Goal: Communication & Community: Answer question/provide support

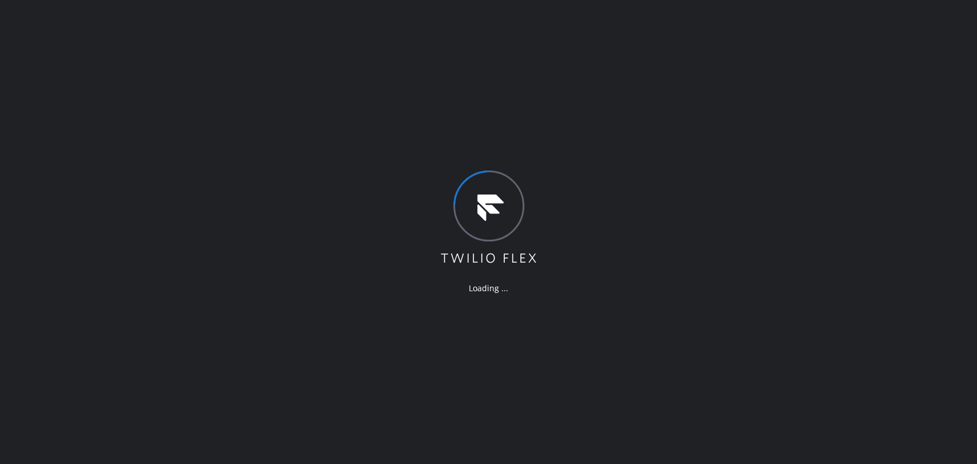
drag, startPoint x: 609, startPoint y: 114, endPoint x: 663, endPoint y: 219, distance: 118.0
click at [609, 114] on div "Loading ..." at bounding box center [488, 232] width 977 height 464
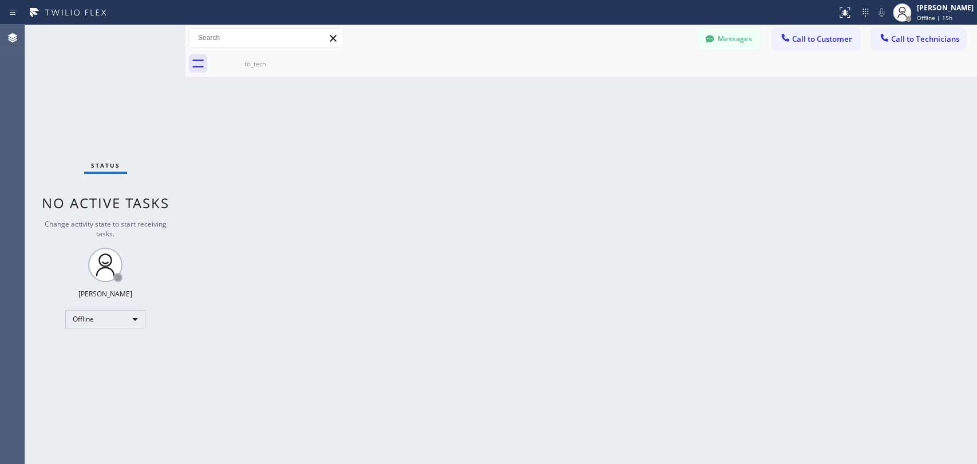
scroll to position [93370, 0]
click at [748, 42] on button "Messages" at bounding box center [729, 39] width 63 height 22
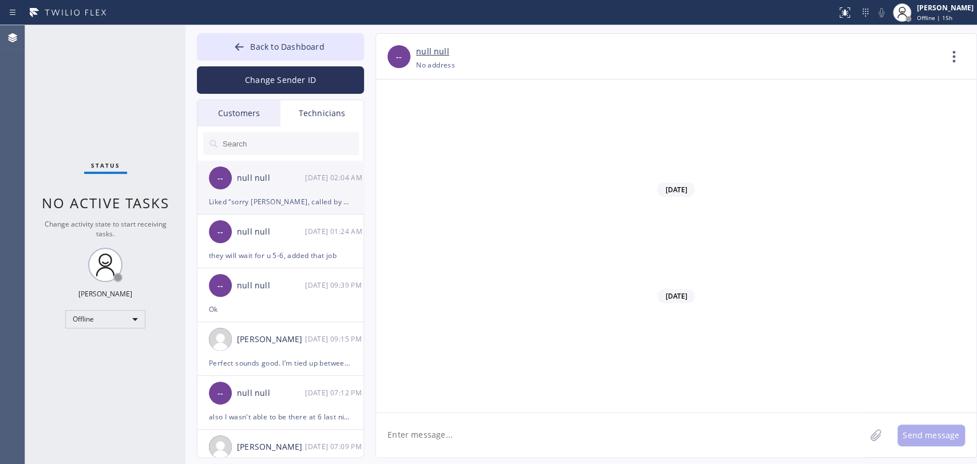
click at [279, 185] on div "-- null null [DATE] 02:04 AM" at bounding box center [280, 178] width 167 height 34
click at [224, 110] on div "Customers" at bounding box center [238, 113] width 83 height 26
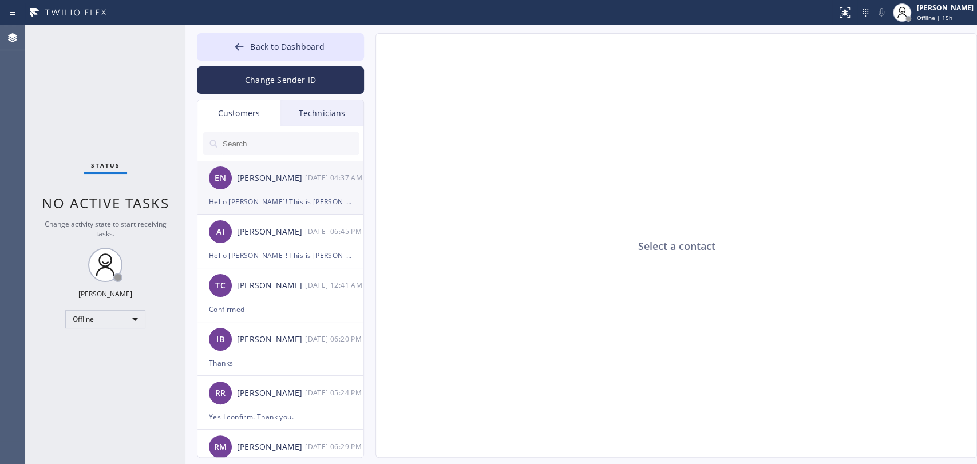
click at [270, 191] on div "EN [PERSON_NAME] [DATE] 04:37 AM" at bounding box center [280, 178] width 167 height 34
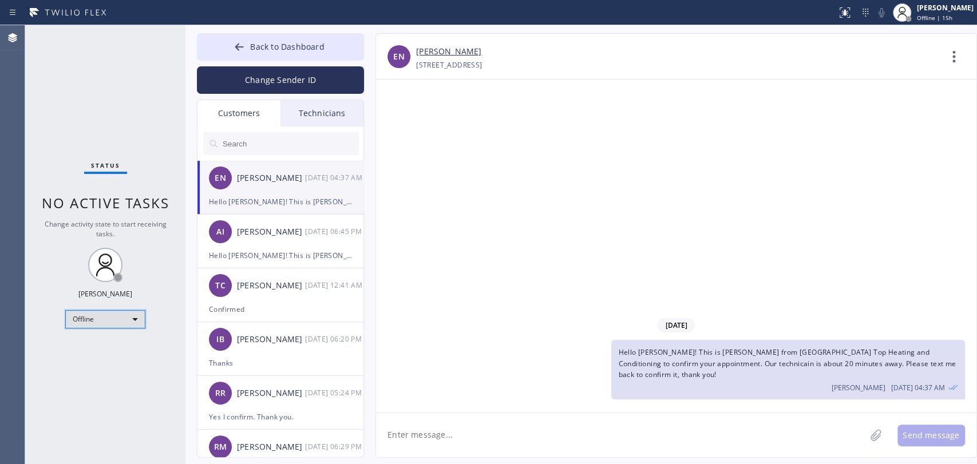
click at [125, 322] on div "Offline" at bounding box center [105, 319] width 80 height 18
click at [111, 344] on li "Available" at bounding box center [105, 348] width 78 height 14
click at [113, 213] on div "Status No active tasks Change activity state to start receiving tasks. [PERSON_…" at bounding box center [105, 244] width 160 height 439
click at [306, 126] on div at bounding box center [280, 143] width 167 height 34
drag, startPoint x: 299, startPoint y: 118, endPoint x: 276, endPoint y: 145, distance: 35.8
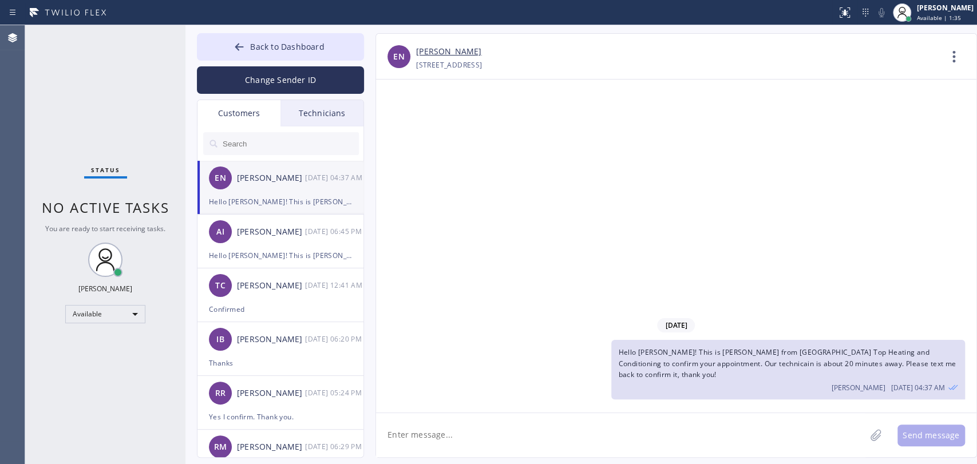
click at [299, 117] on div "Technicians" at bounding box center [321, 113] width 83 height 26
click at [0, 0] on input "text" at bounding box center [0, 0] width 0 height 0
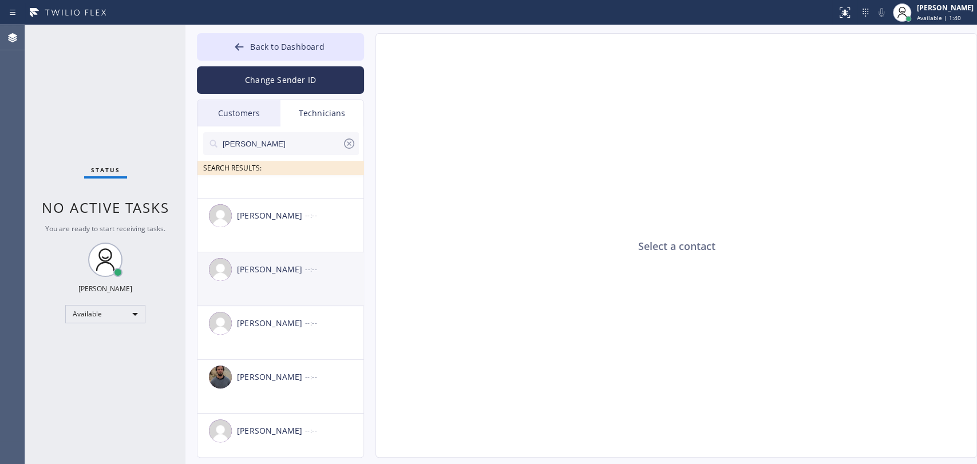
scroll to position [40, 0]
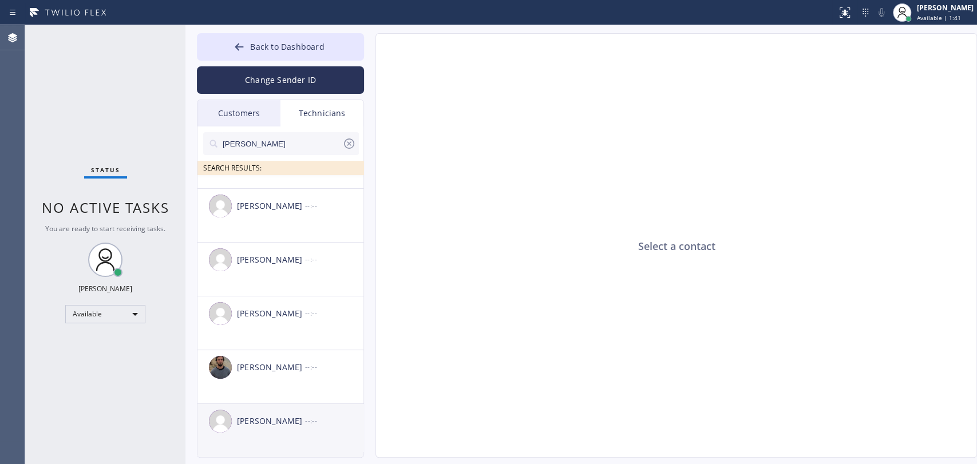
type input "[PERSON_NAME]"
click at [276, 423] on div "[PERSON_NAME]" at bounding box center [271, 421] width 68 height 13
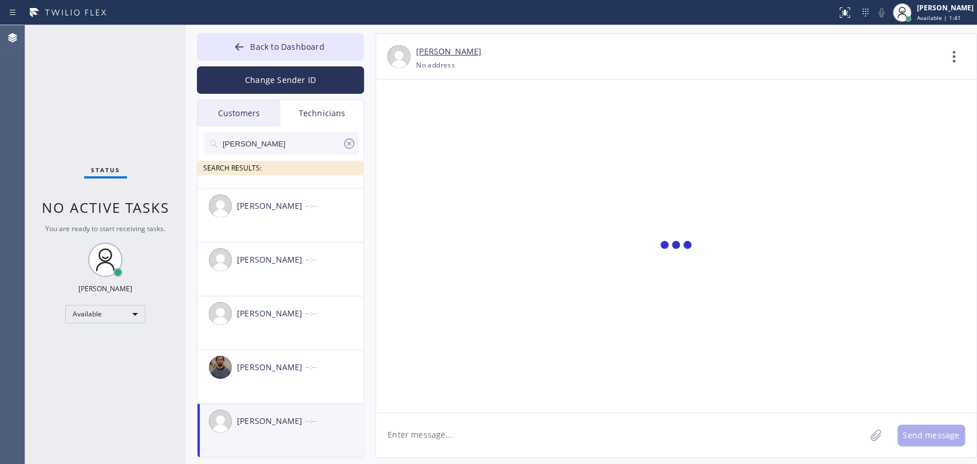
scroll to position [1627, 0]
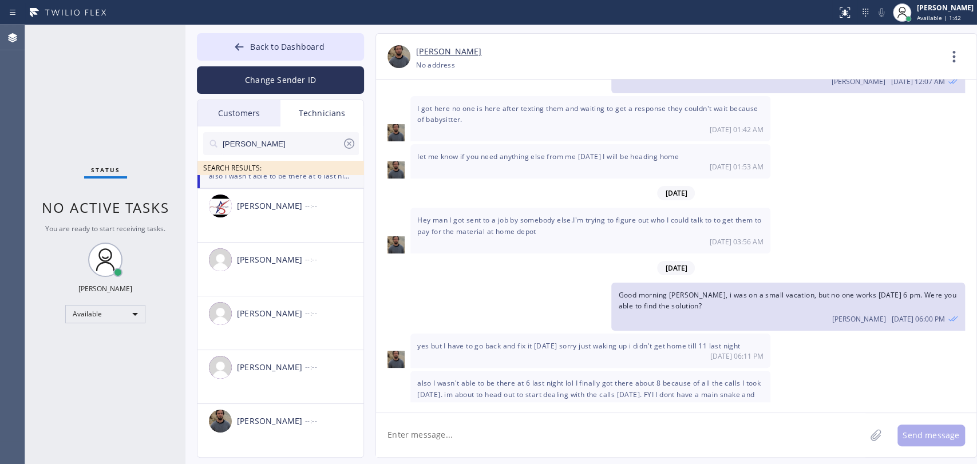
click at [435, 428] on textarea at bounding box center [620, 435] width 489 height 44
paste textarea "S9TKKY"
type textarea "Good morning! Once you available, please let me know what's with the job: S9TKKY"
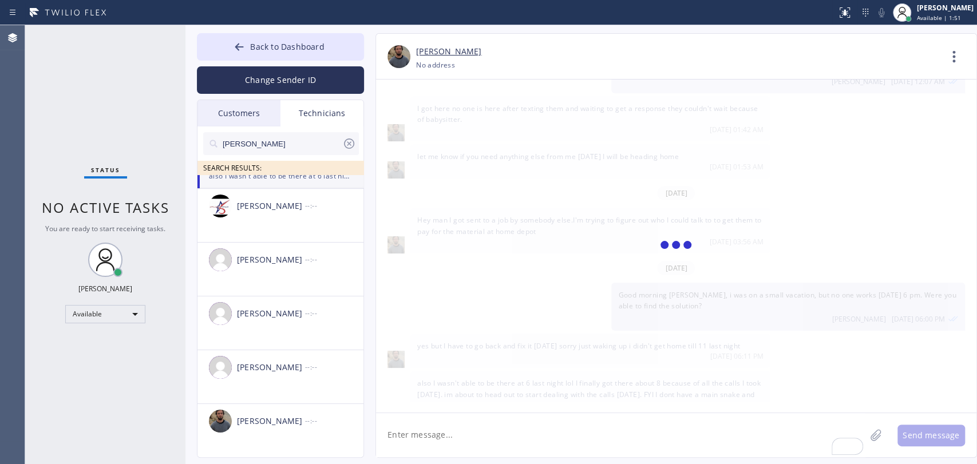
scroll to position [1694, 0]
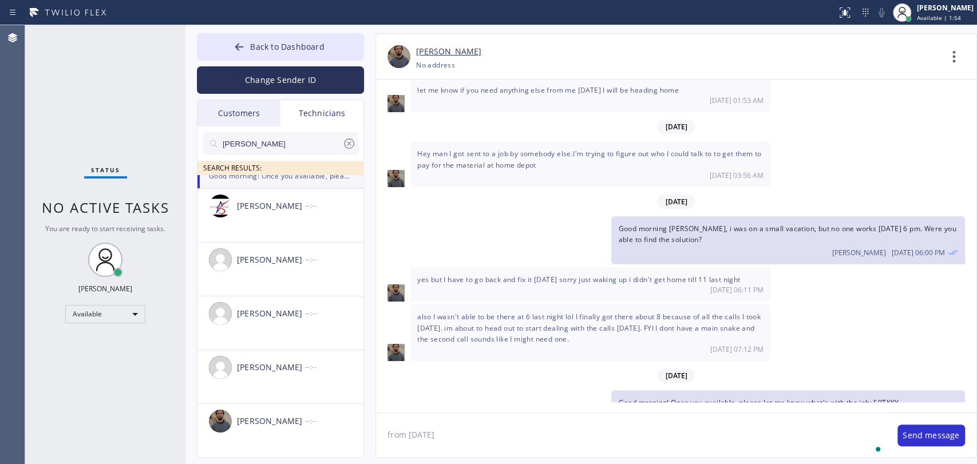
type textarea "from [DATE]"
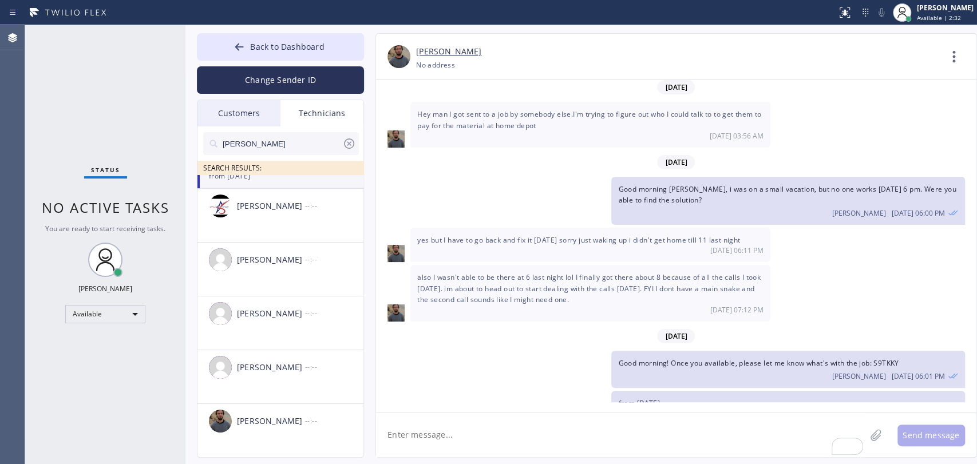
click at [537, 449] on textarea "To enrich screen reader interactions, please activate Accessibility in Grammarl…" at bounding box center [620, 435] width 489 height 44
paste textarea "NYPNII"
type textarea "NYPNII and this one from [DATE] also"
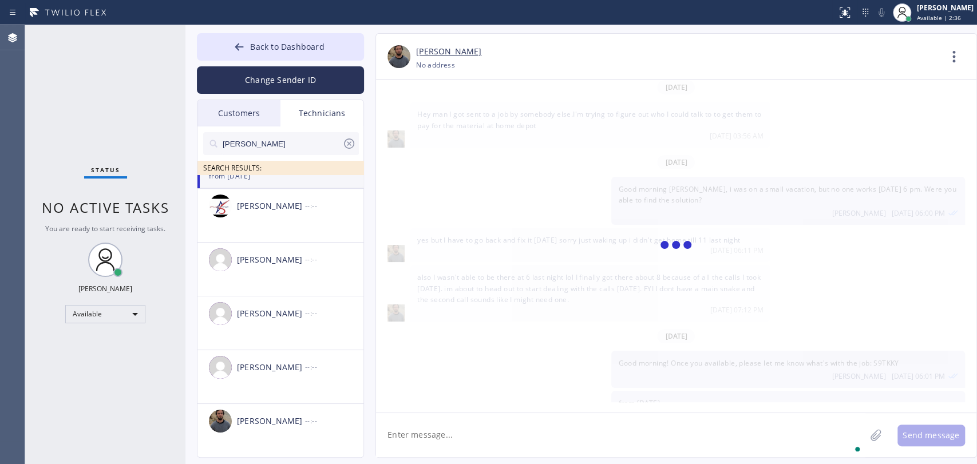
scroll to position [1773, 0]
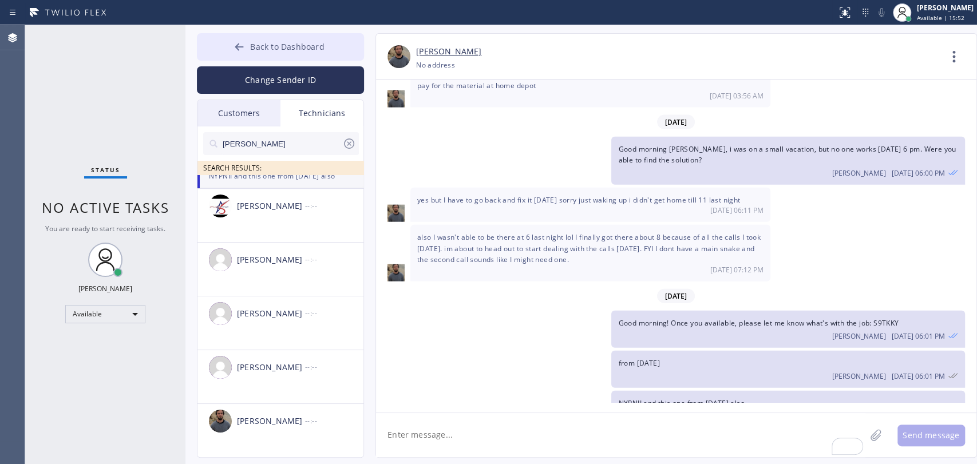
click at [273, 46] on span "Back to Dashboard" at bounding box center [287, 46] width 74 height 11
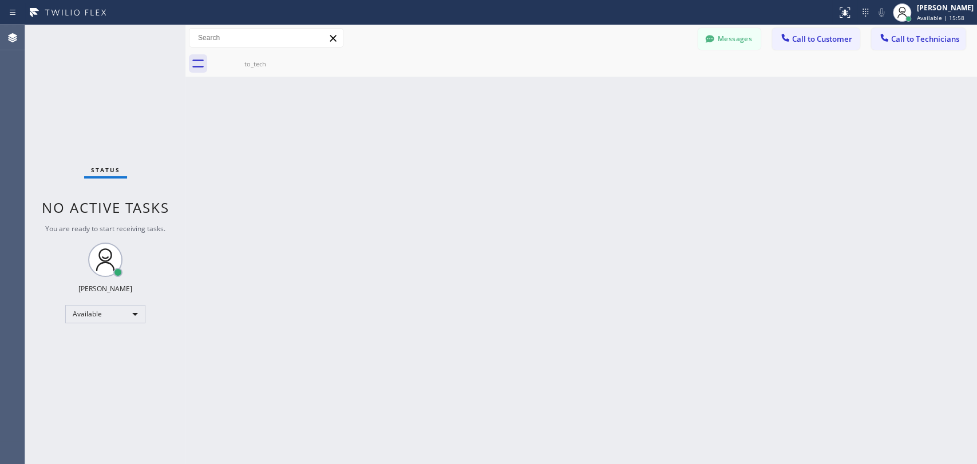
click at [841, 312] on div "Back to Dashboard Change Sender ID Customers Technicians EN [PERSON_NAME] [DATE…" at bounding box center [580, 244] width 791 height 439
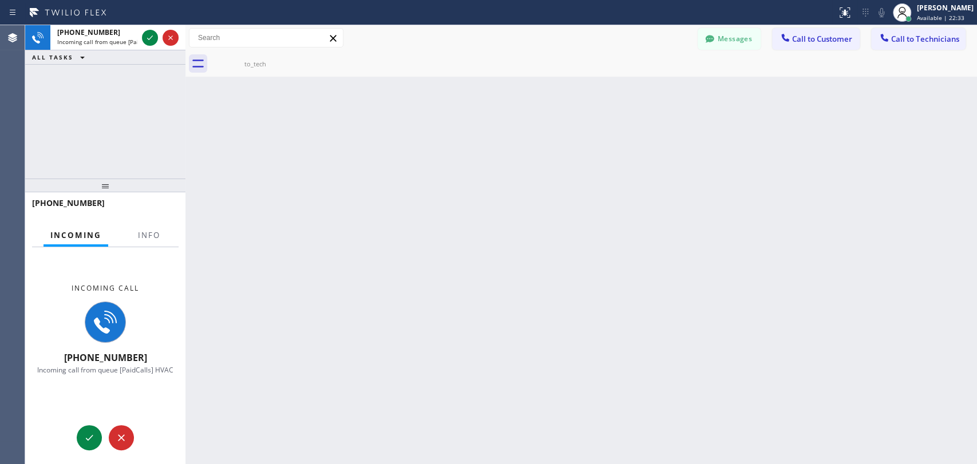
click at [147, 248] on div "Incoming call [PHONE_NUMBER] Incoming call from queue [PaidCalls] HVAC" at bounding box center [105, 329] width 160 height 164
click at [148, 234] on span "Info" at bounding box center [149, 235] width 22 height 10
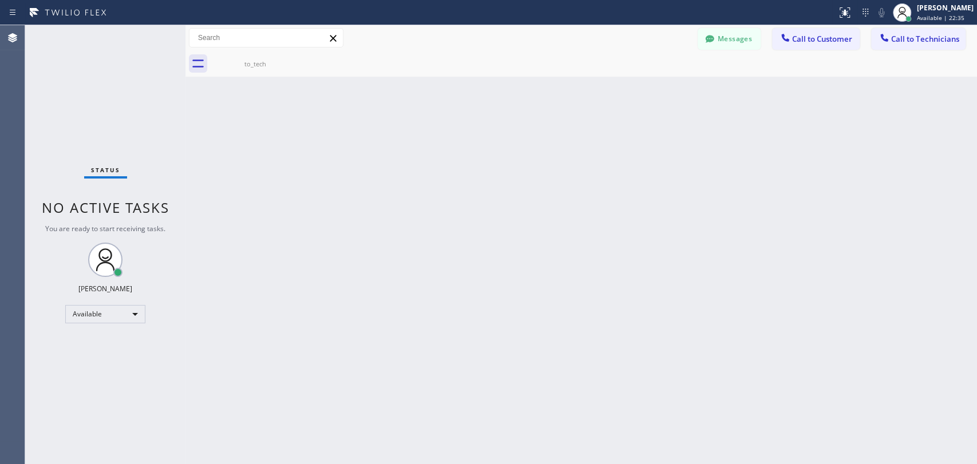
click at [718, 34] on button "Messages" at bounding box center [729, 39] width 63 height 22
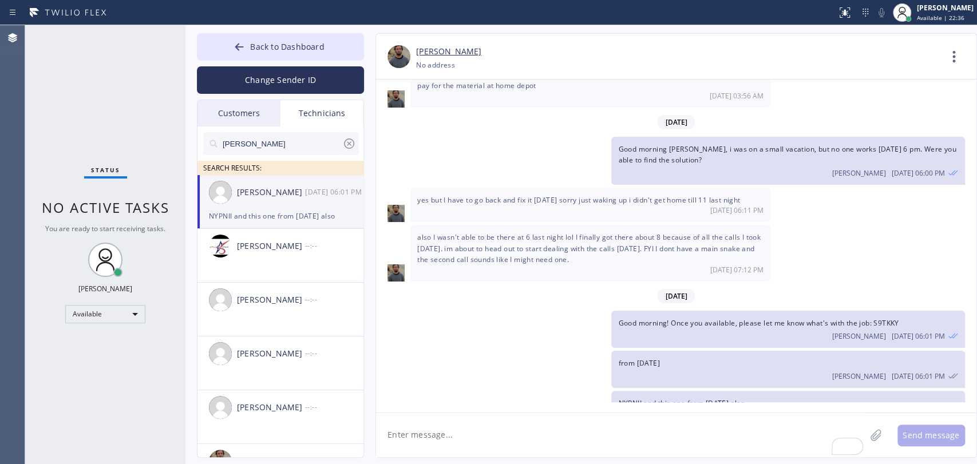
click at [271, 145] on input "[PERSON_NAME]" at bounding box center [281, 143] width 121 height 23
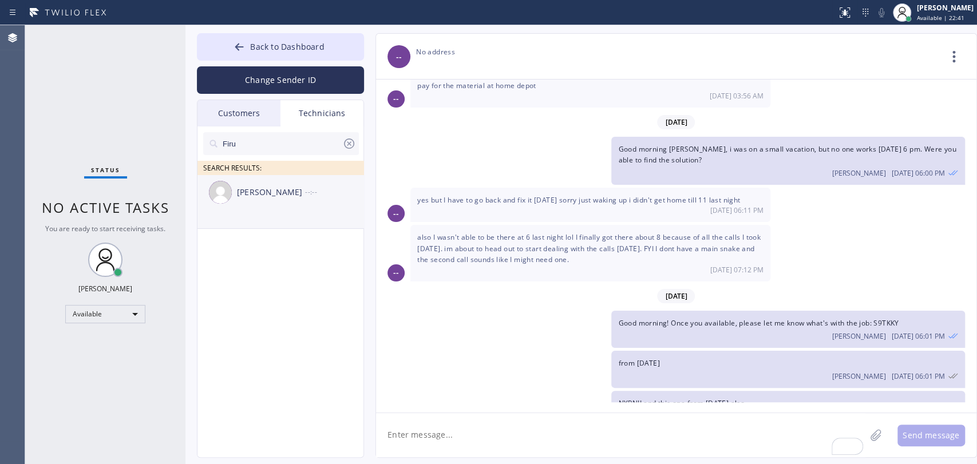
type input "Firu"
click at [257, 219] on li "[PERSON_NAME] --:--" at bounding box center [280, 202] width 167 height 54
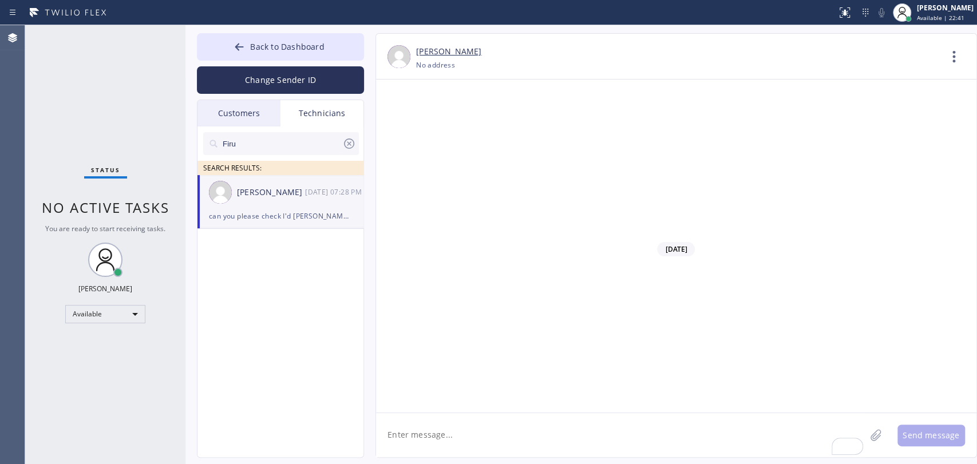
scroll to position [5379, 0]
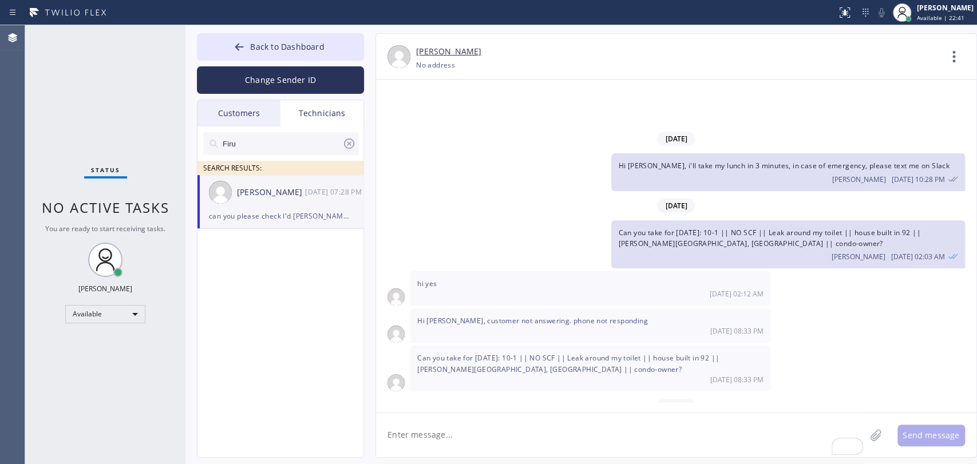
click at [444, 433] on textarea "To enrich screen reader interactions, please activate Accessibility in Grammarl…" at bounding box center [620, 435] width 489 height 44
type textarea "H"
click at [476, 439] on textarea "To enrich screen reader interactions, please activate Accessibility in Grammarl…" at bounding box center [620, 435] width 489 height 44
type textarea "Good morning! What's with your last job from [DATE]? For water pump"
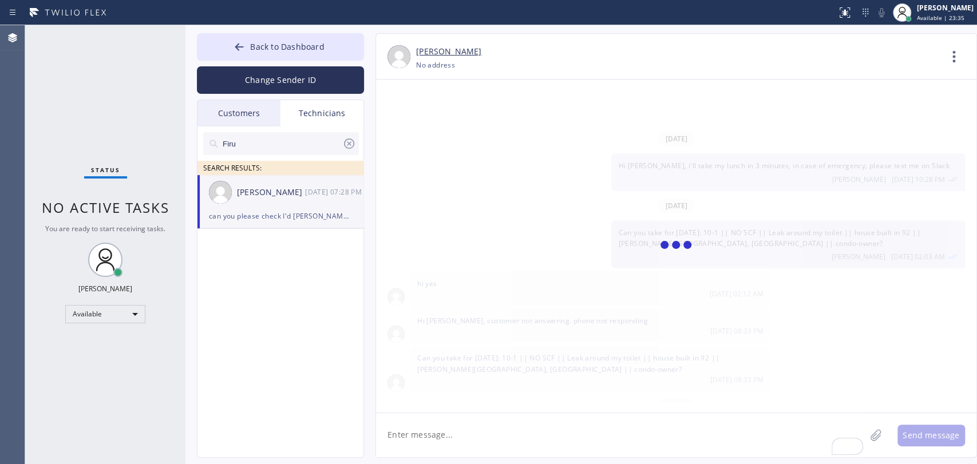
scroll to position [5445, 0]
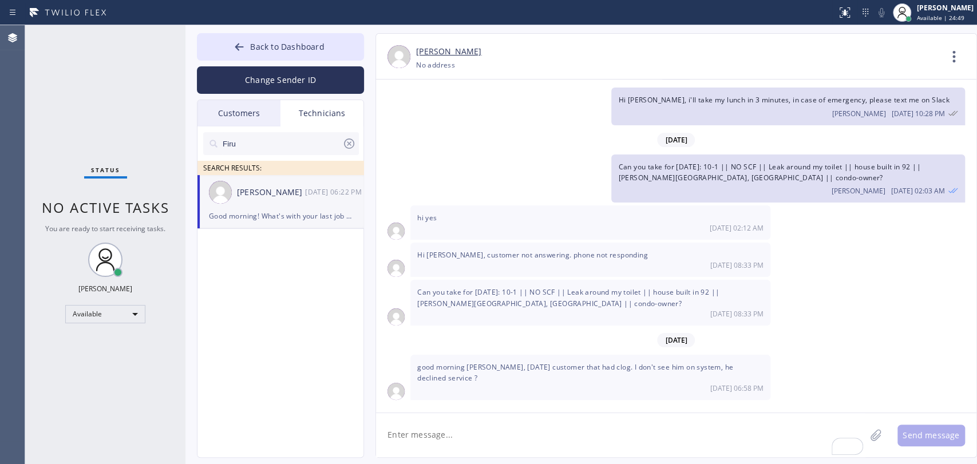
drag, startPoint x: 260, startPoint y: 207, endPoint x: 286, endPoint y: 194, distance: 28.9
click at [259, 207] on div "[PERSON_NAME] [DATE] 06:22 PM" at bounding box center [280, 192] width 167 height 34
click at [348, 137] on icon at bounding box center [349, 144] width 14 height 14
